Goal: Task Accomplishment & Management: Complete application form

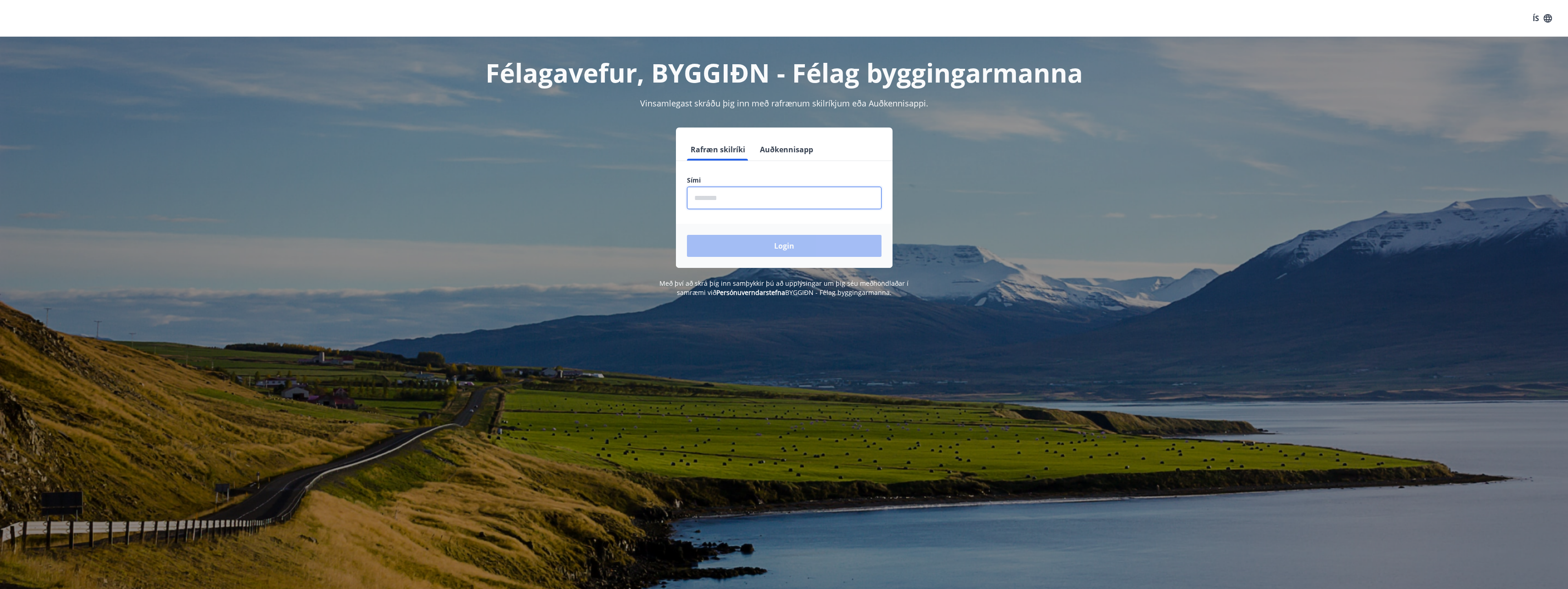
click at [838, 199] on input "phone" at bounding box center [784, 199] width 194 height 23
type input "********"
click at [803, 242] on button "Login" at bounding box center [784, 246] width 194 height 22
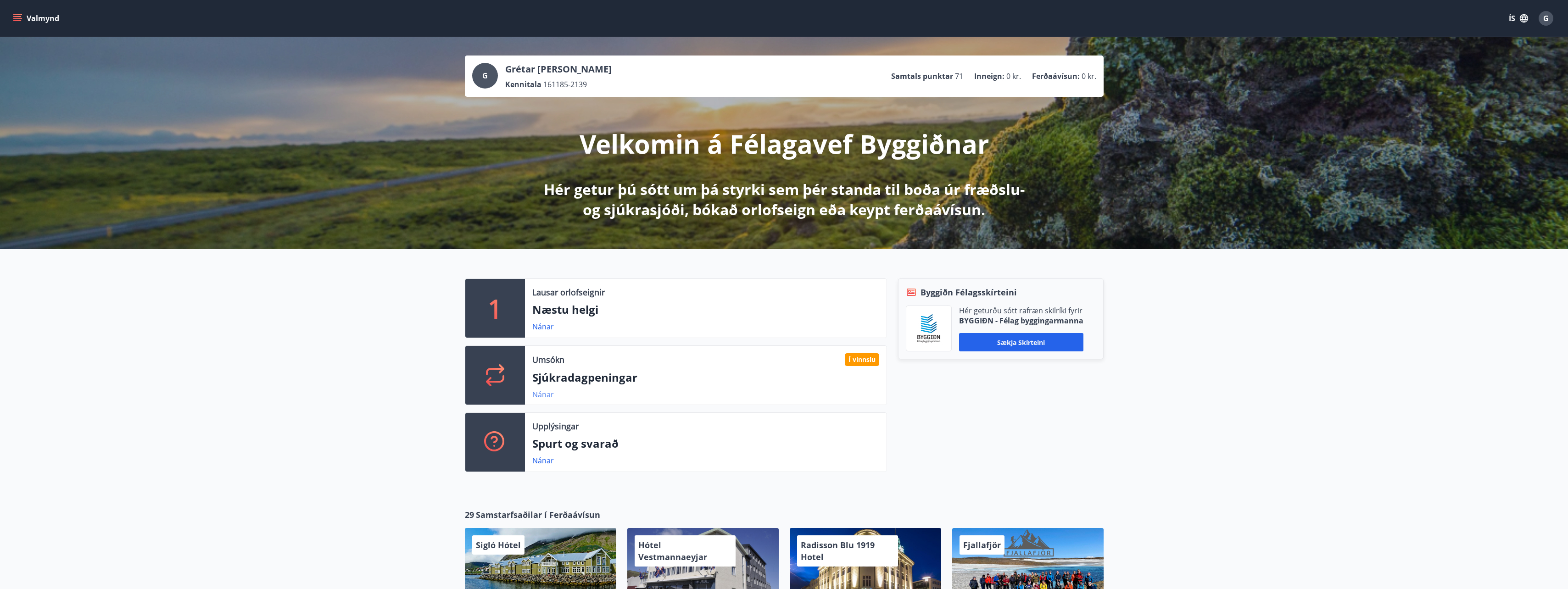
click at [542, 395] on link "Nánar" at bounding box center [542, 395] width 22 height 10
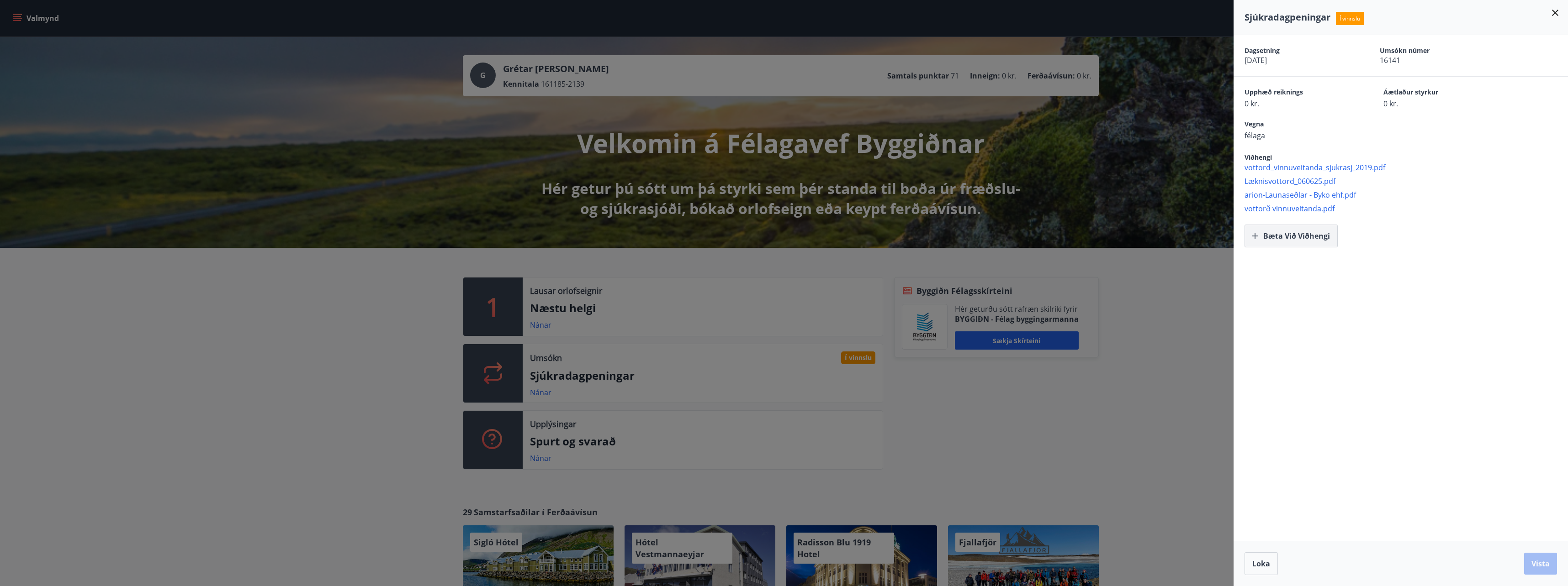
click at [1282, 234] on button "Bæta við viðhengi" at bounding box center [1291, 236] width 93 height 23
click at [1402, 232] on button "Bæta við viðhengi" at bounding box center [1393, 236] width 93 height 23
click at [1536, 563] on button "Vista" at bounding box center [1540, 563] width 33 height 22
